Goal: Task Accomplishment & Management: Manage account settings

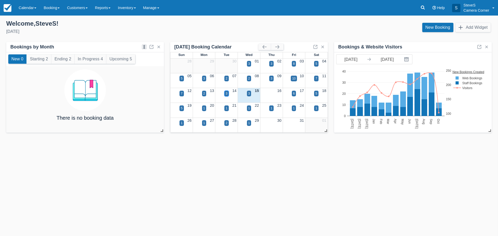
click at [227, 92] on div "3" at bounding box center [227, 93] width 2 height 5
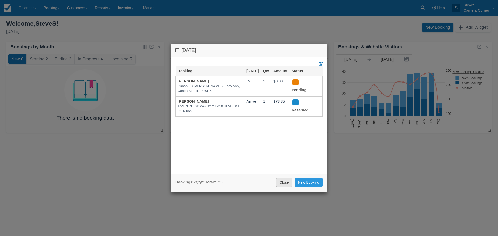
click at [282, 184] on link "Close" at bounding box center [284, 182] width 16 height 9
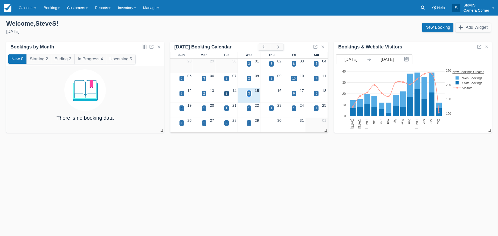
click at [248, 94] on div "3" at bounding box center [249, 94] width 4 height 6
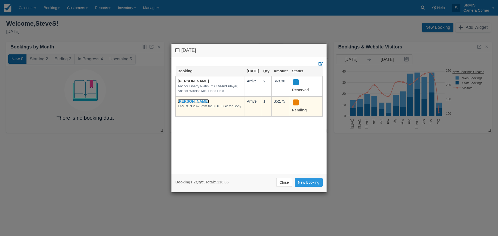
click at [200, 104] on link "[PERSON_NAME]" at bounding box center [193, 101] width 31 height 4
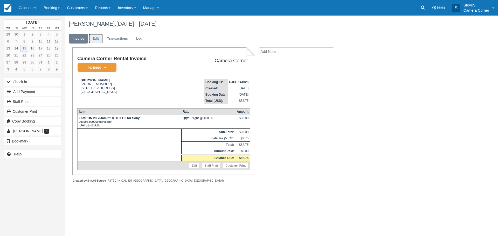
click at [97, 37] on link "Edit" at bounding box center [96, 39] width 14 height 10
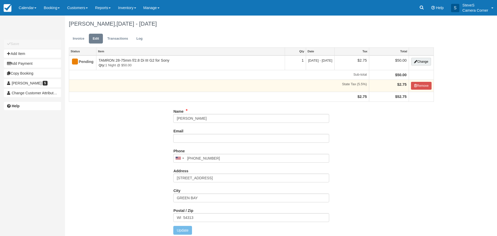
type input "[PHONE_NUMBER]"
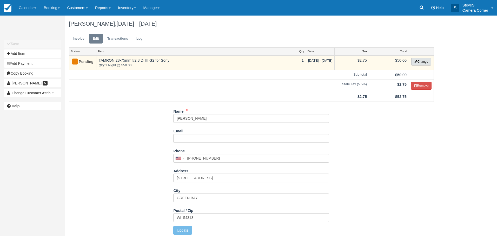
click at [417, 62] on button "Change" at bounding box center [421, 62] width 20 height 8
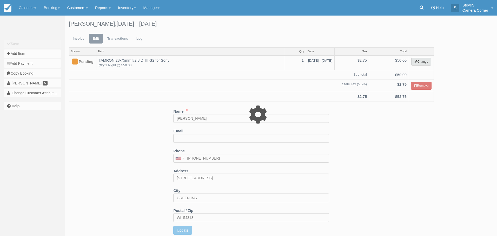
type input "50.00"
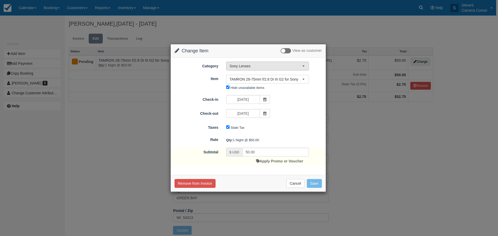
click at [278, 68] on span "Sony Lenses" at bounding box center [266, 66] width 73 height 5
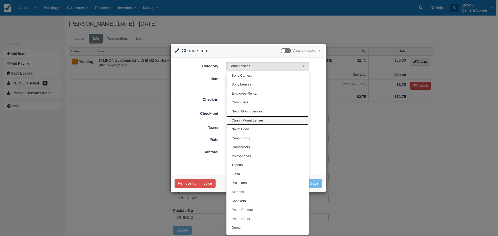
click at [258, 120] on span "Canon Mount Lenses" at bounding box center [248, 120] width 32 height 5
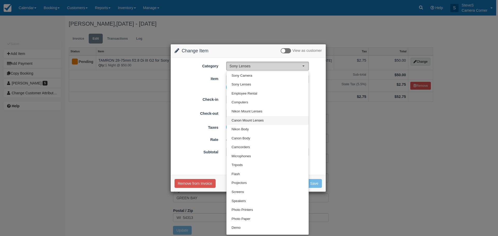
select select "2"
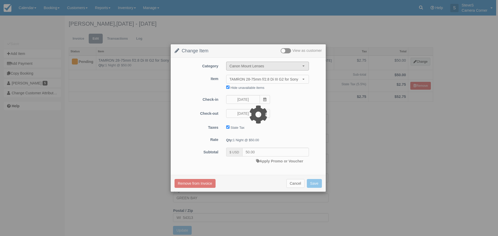
type input "40.00"
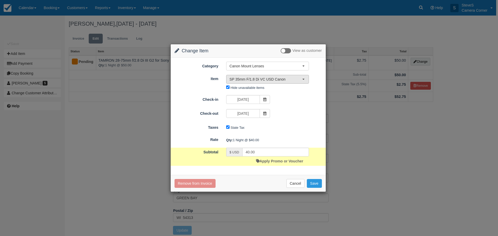
click at [281, 80] on span "SP 35mm F/1.8 Di VC USD Canon" at bounding box center [266, 79] width 73 height 5
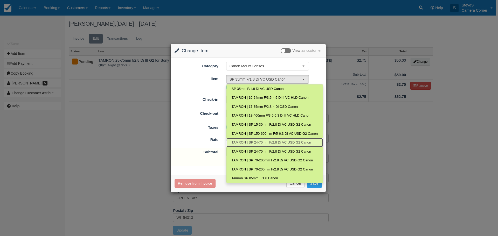
click at [271, 141] on span "TAMRON | SP 24-70mm F/2.8 Di VC USD G2 Canon" at bounding box center [271, 142] width 79 height 5
select select "107"
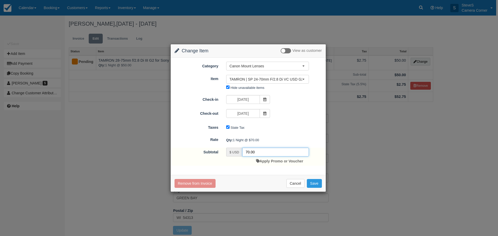
drag, startPoint x: 261, startPoint y: 151, endPoint x: 235, endPoint y: 149, distance: 25.8
click at [235, 149] on div "$ USD 70.00" at bounding box center [267, 152] width 83 height 9
type input "50."
click at [319, 181] on button "Save" at bounding box center [314, 183] width 15 height 9
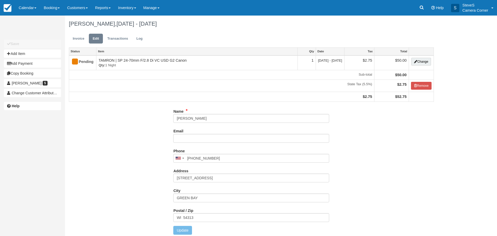
click at [312, 183] on div "Address 1624 Drusillas way" at bounding box center [251, 177] width 156 height 20
click at [78, 38] on link "Invoice" at bounding box center [78, 39] width 19 height 10
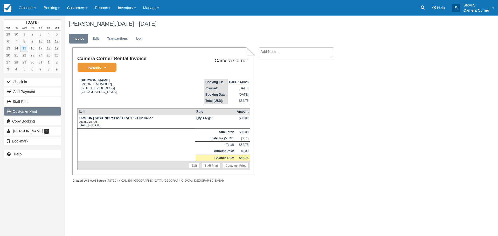
click at [27, 111] on link "Customer Print" at bounding box center [32, 111] width 57 height 8
